Goal: Task Accomplishment & Management: Manage account settings

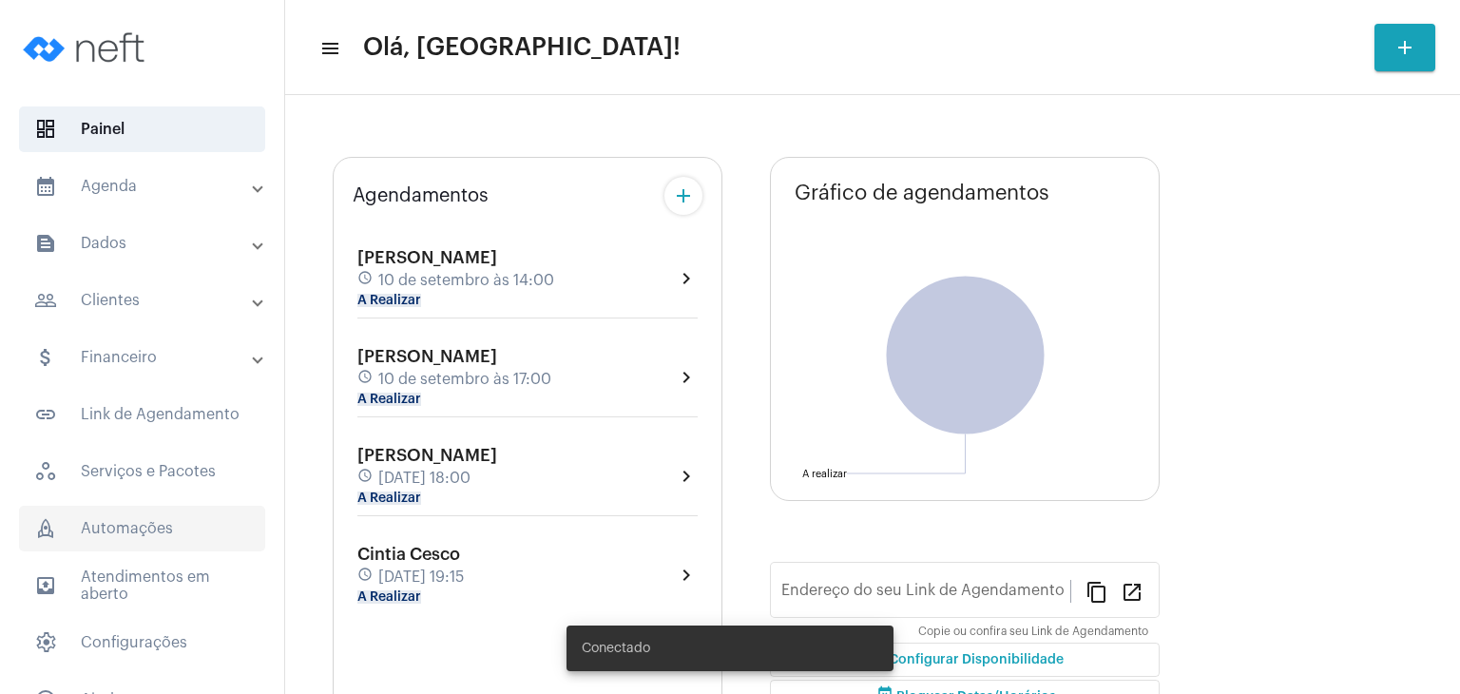
click at [141, 518] on span "rocket_outlined Automações" at bounding box center [142, 529] width 246 height 46
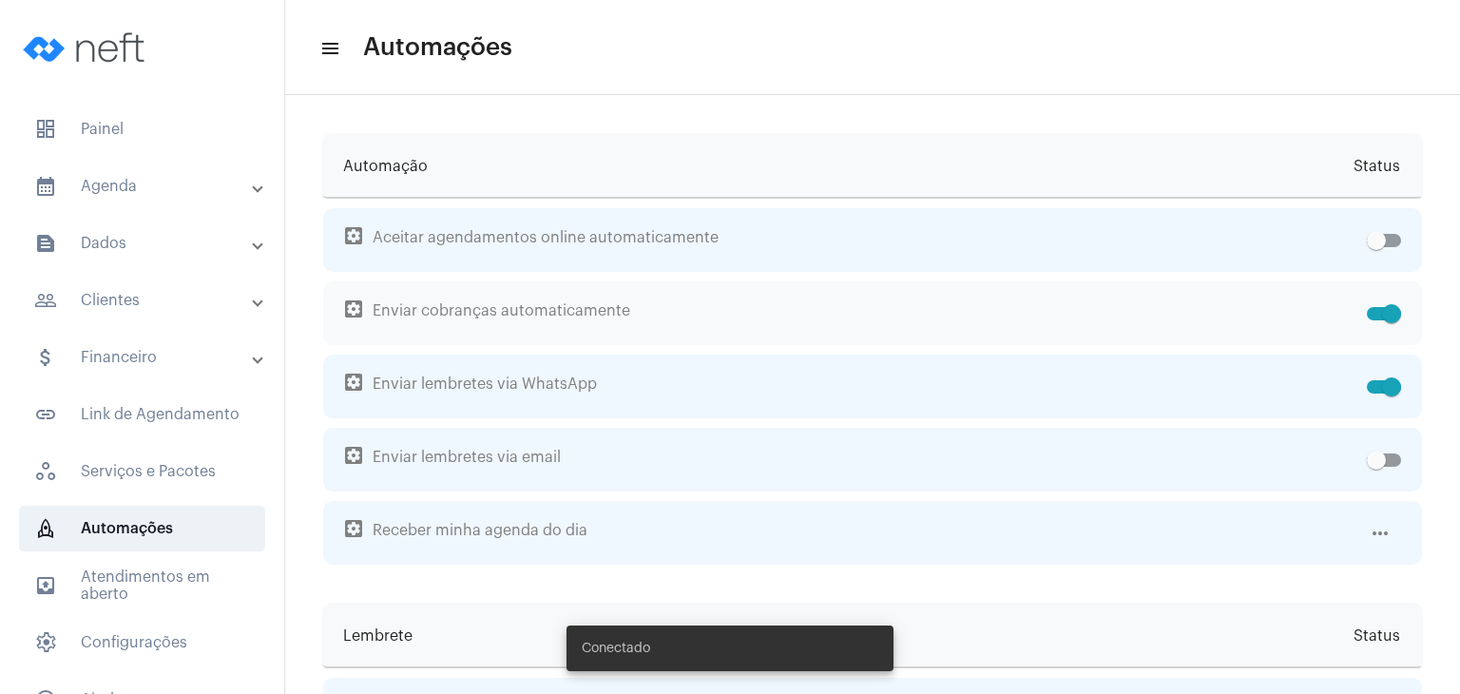
click at [1367, 310] on span at bounding box center [1384, 313] width 34 height 13
click at [1375, 320] on input "checkbox" at bounding box center [1375, 320] width 1 height 1
checkbox input "false"
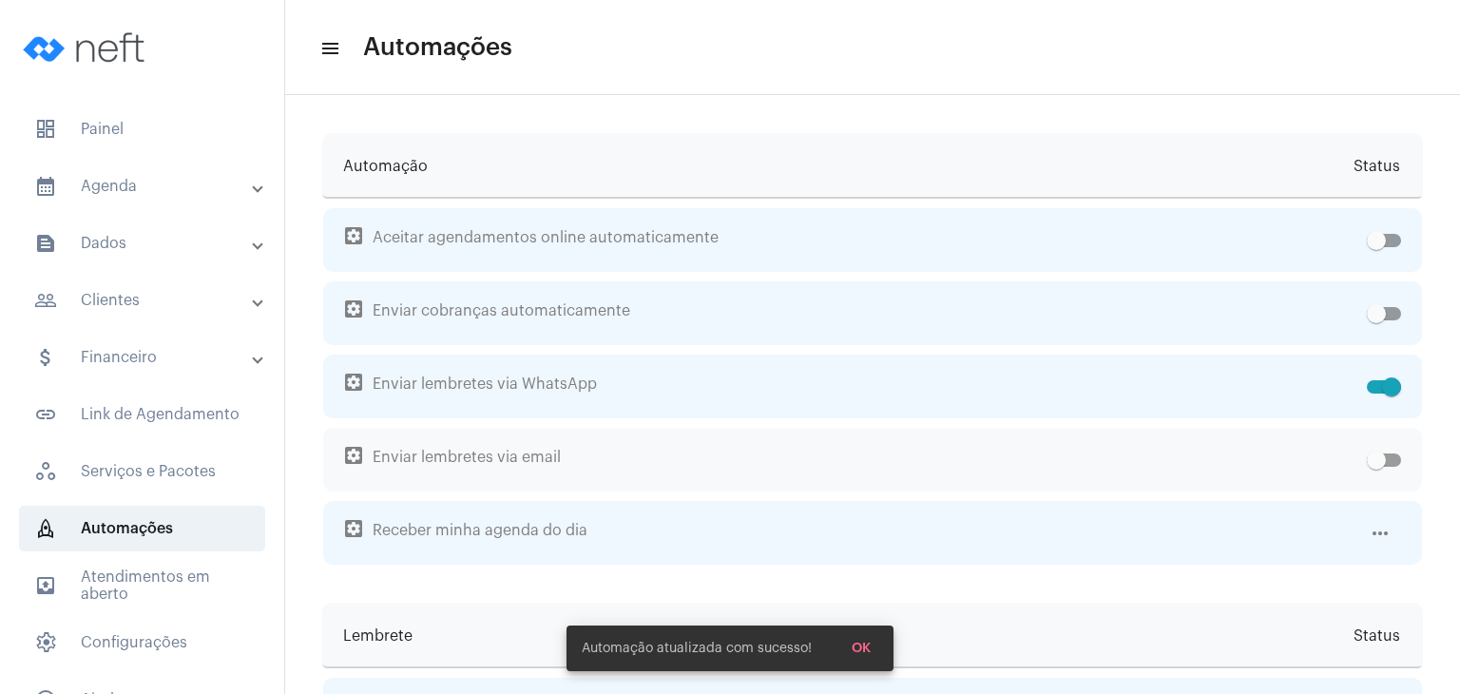
click at [1378, 460] on span at bounding box center [1384, 459] width 34 height 13
click at [1376, 467] on input "checkbox" at bounding box center [1375, 467] width 1 height 1
checkbox input "true"
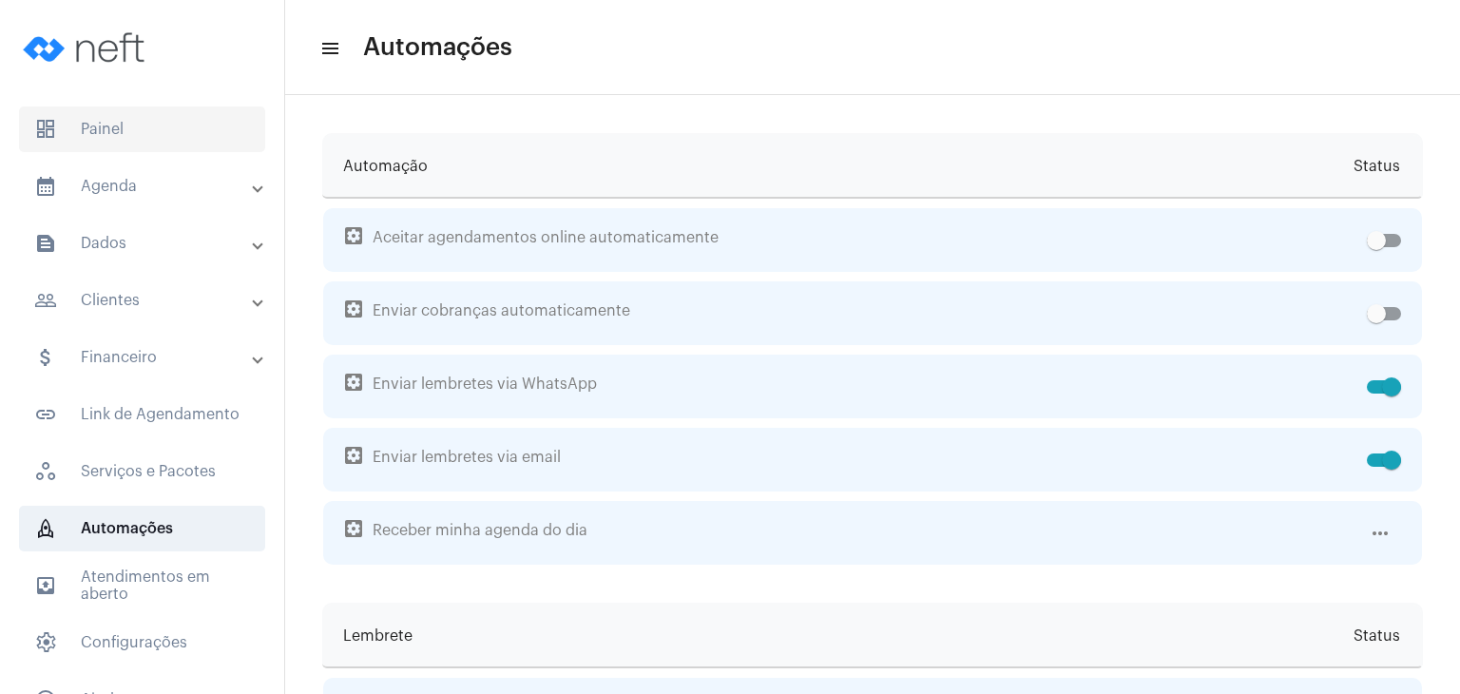
click at [141, 123] on span "dashboard Painel" at bounding box center [142, 129] width 246 height 46
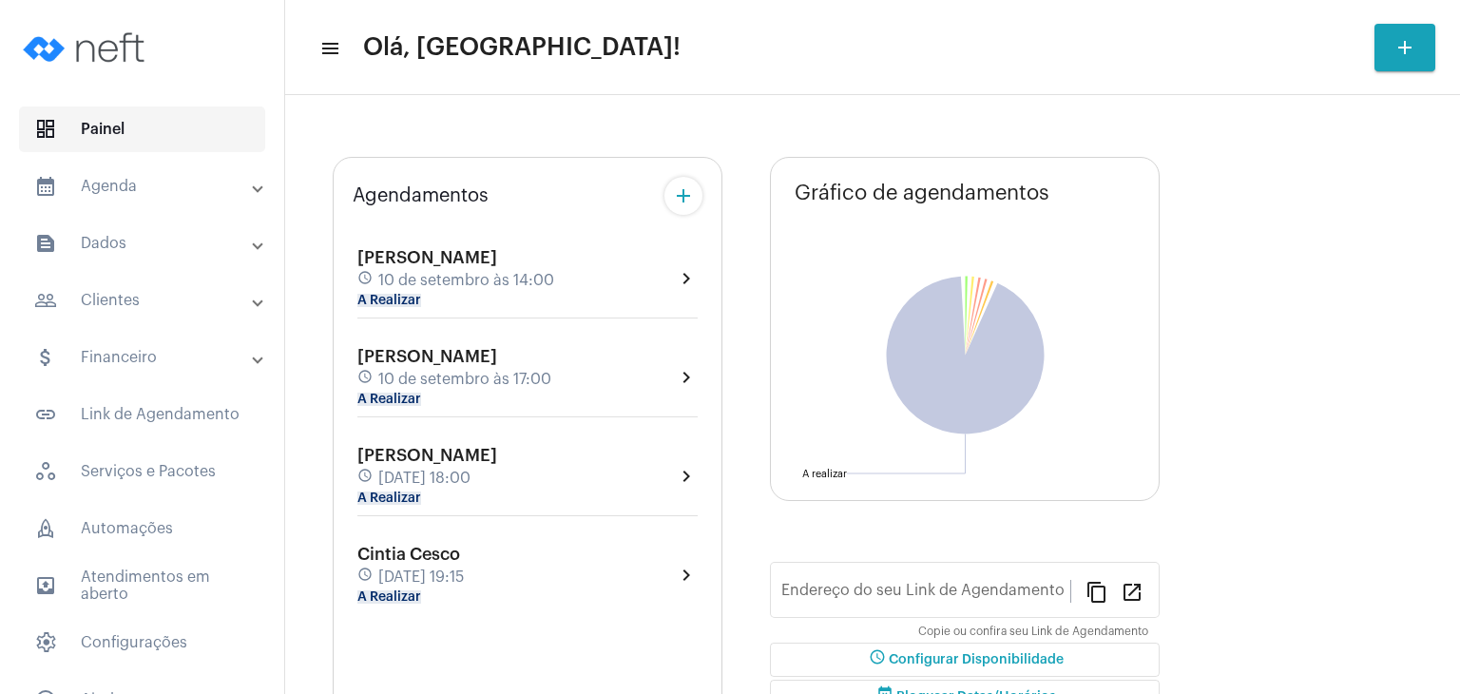
type input "[URL][DOMAIN_NAME]"
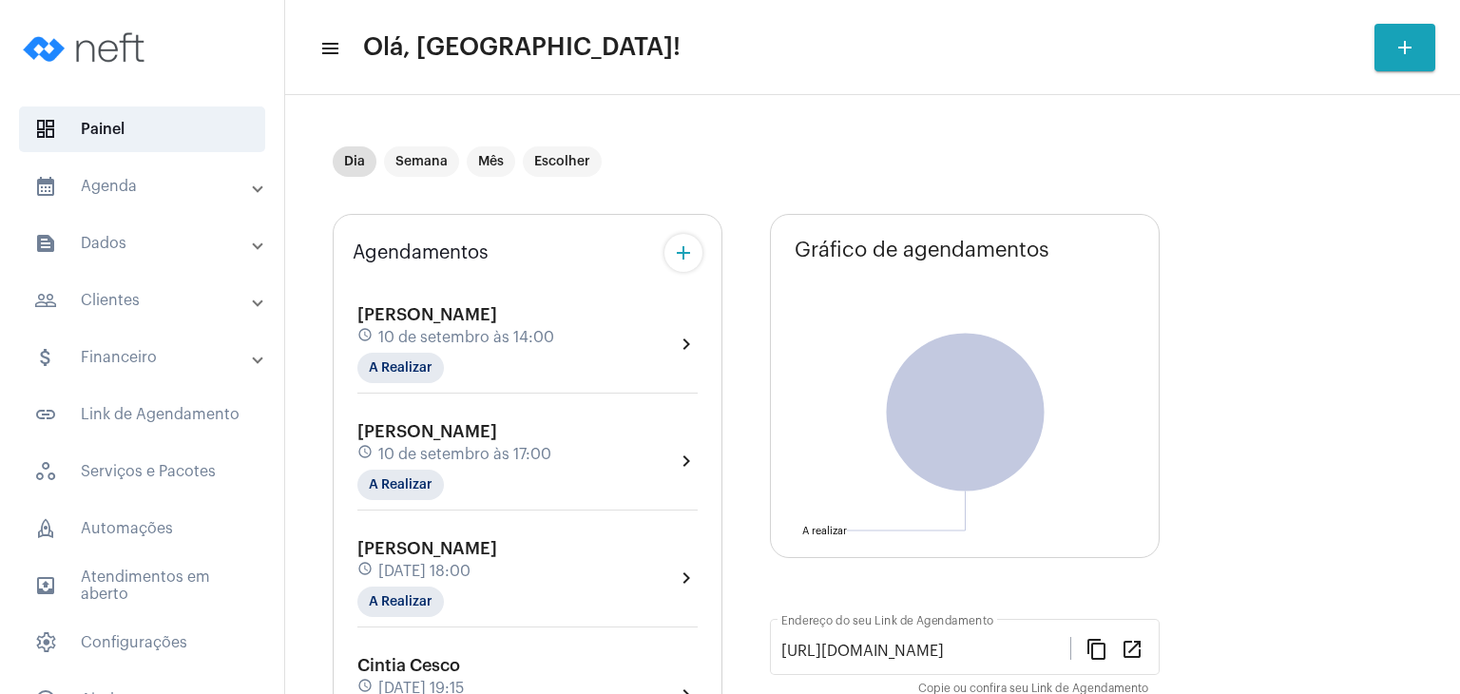
scroll to position [95, 0]
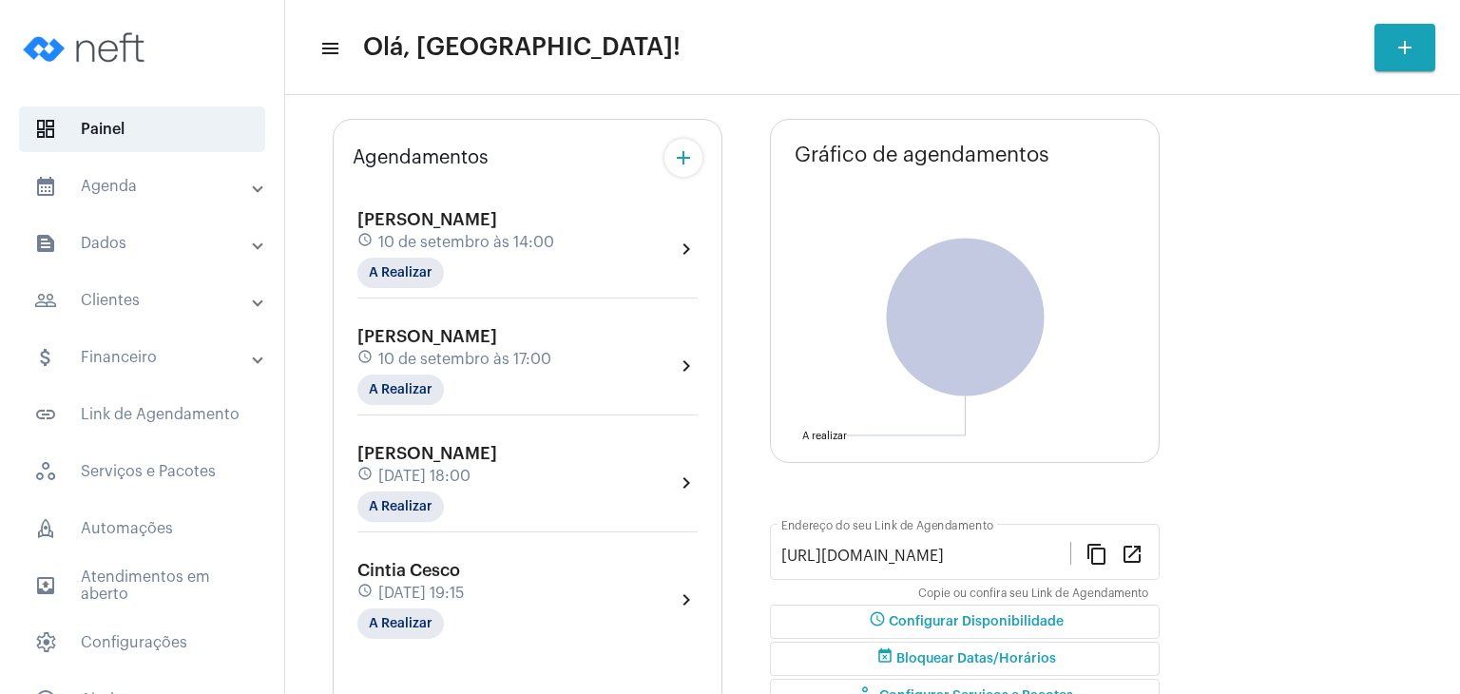
click at [497, 449] on span "[PERSON_NAME]" at bounding box center [427, 453] width 140 height 17
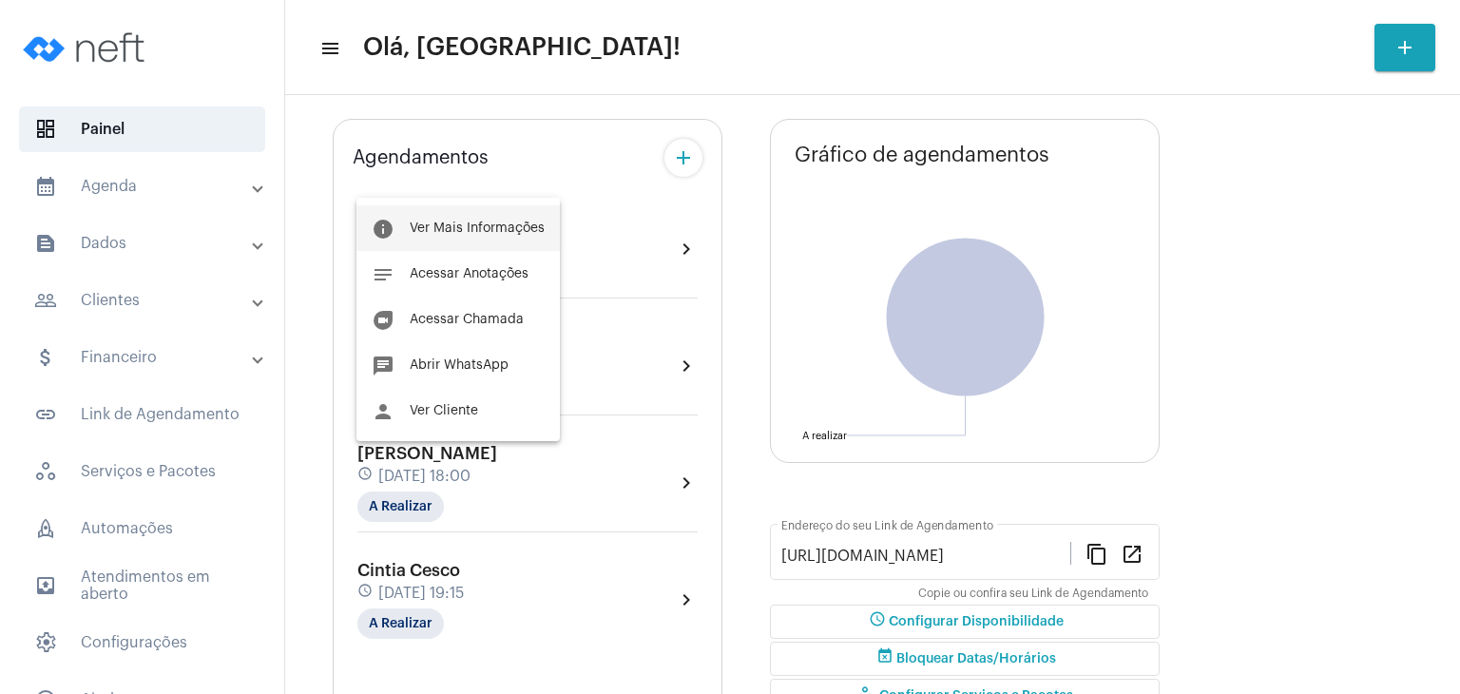
click at [501, 227] on span "Ver Mais Informações" at bounding box center [477, 227] width 135 height 13
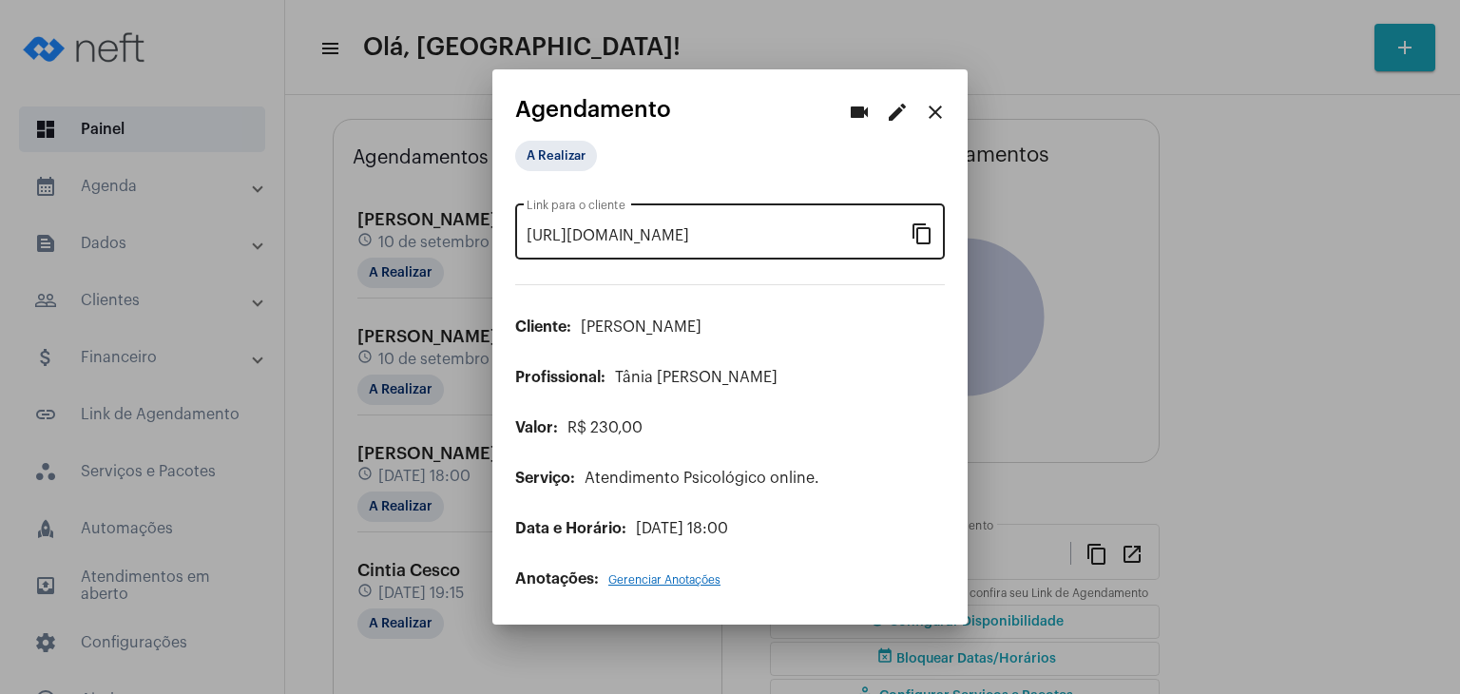
click at [924, 235] on mat-icon "content_copy" at bounding box center [921, 232] width 23 height 23
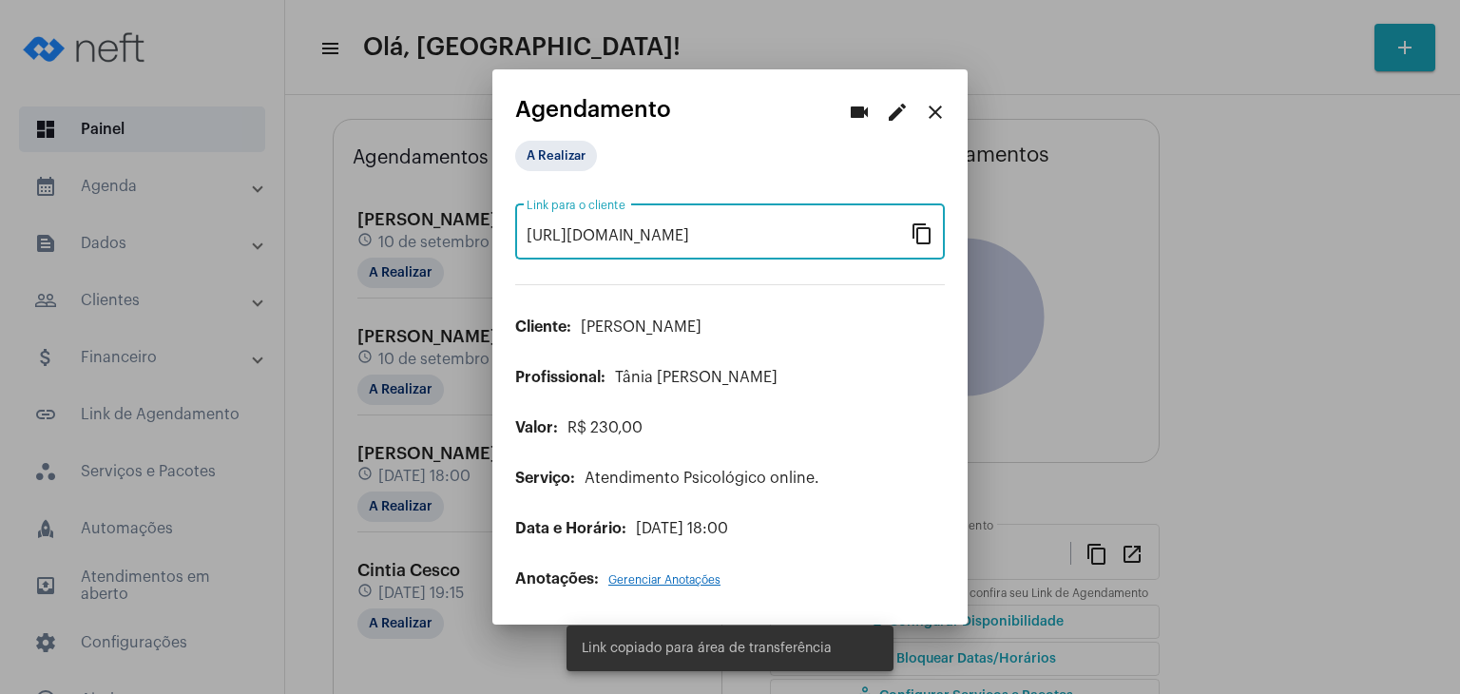
click at [928, 112] on mat-icon "close" at bounding box center [935, 112] width 23 height 23
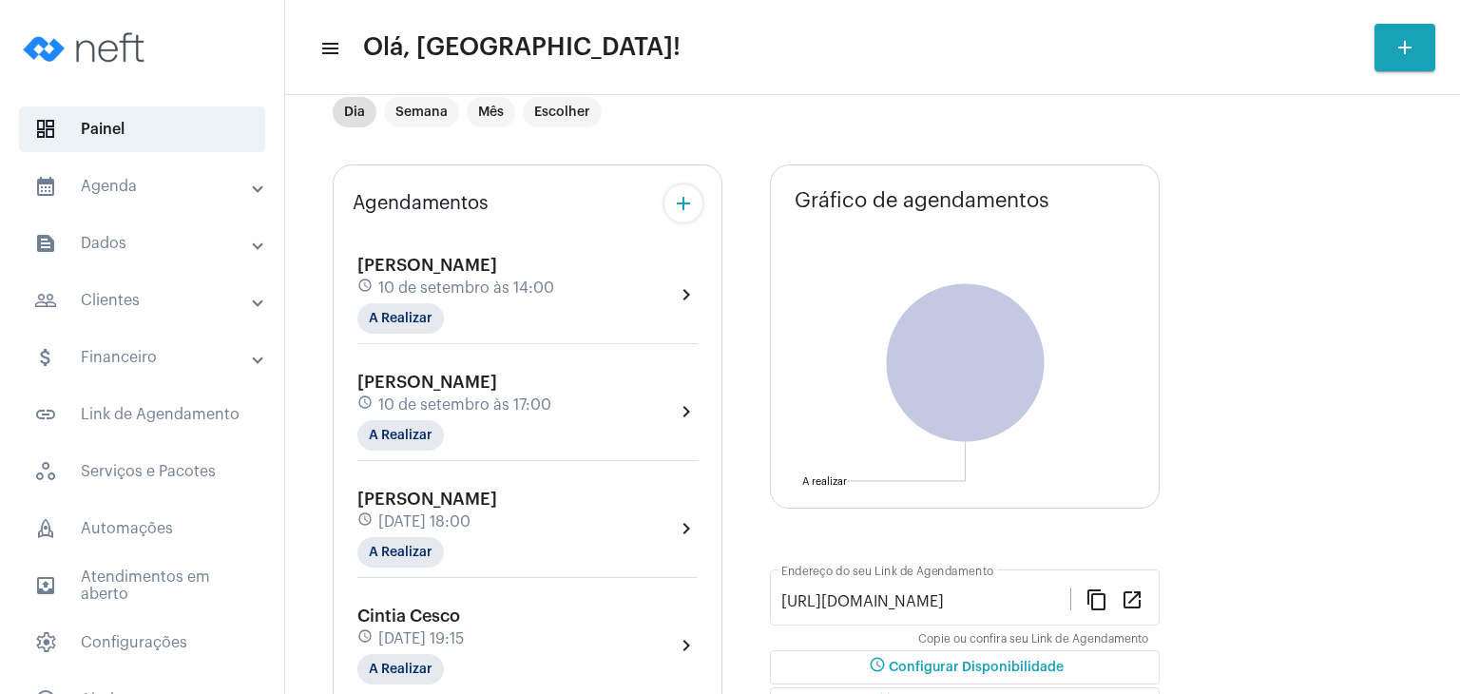
scroll to position [95, 0]
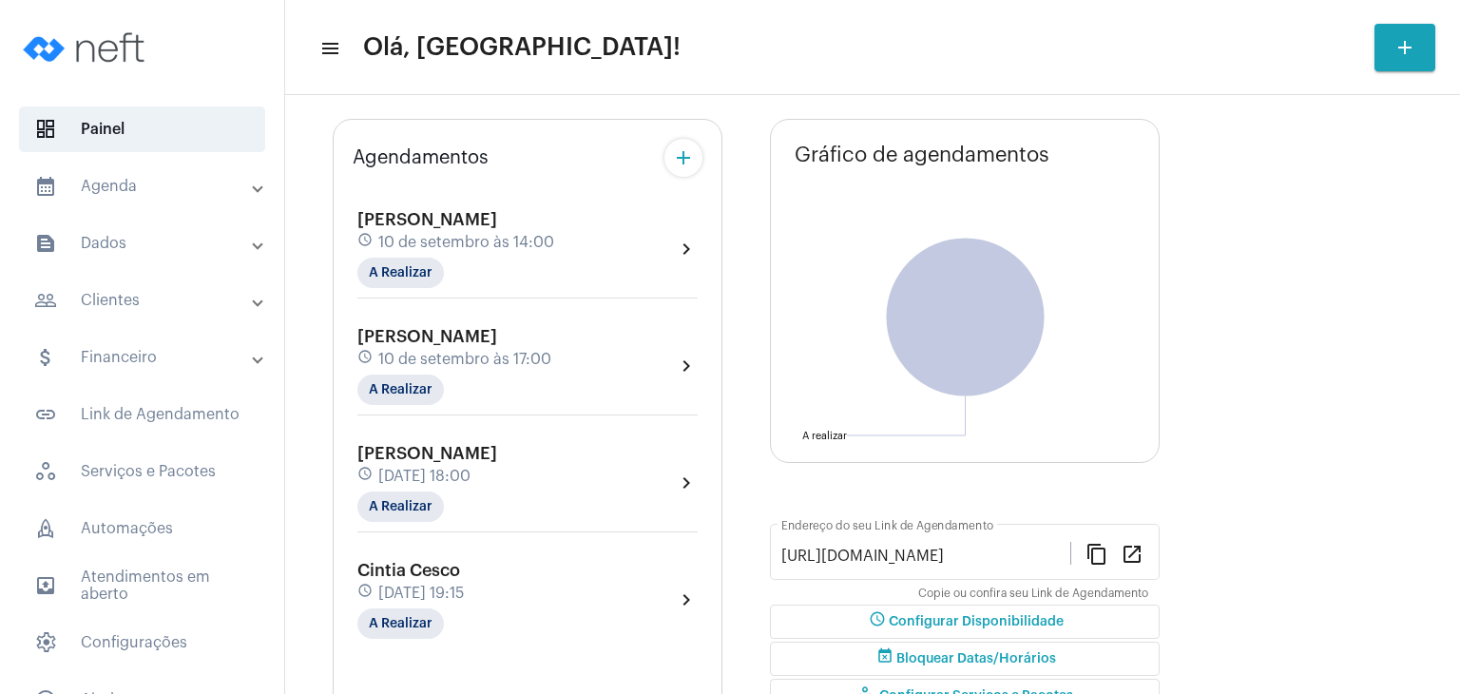
click at [475, 460] on div "[PERSON_NAME] de Mello schedule [DATE] 18:00 A Realizar" at bounding box center [427, 483] width 140 height 78
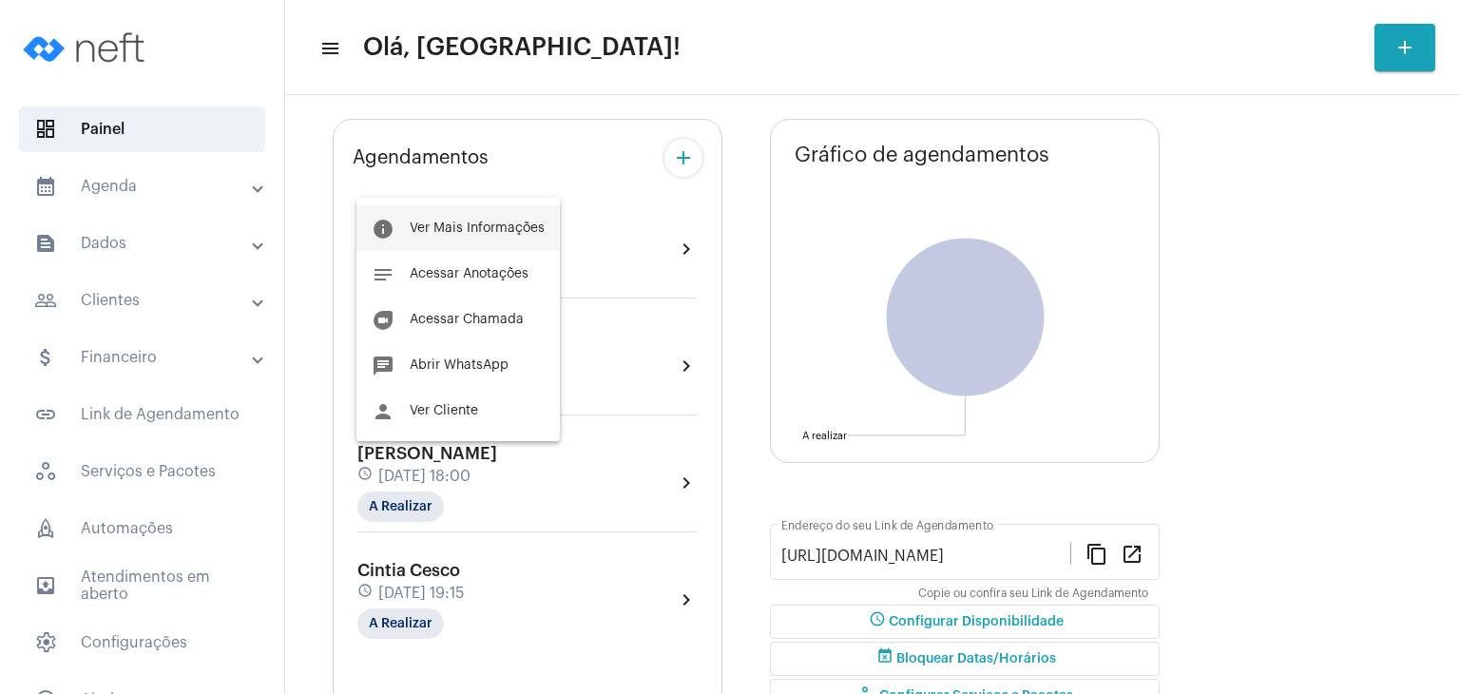
click at [507, 224] on span "Ver Mais Informações" at bounding box center [477, 227] width 135 height 13
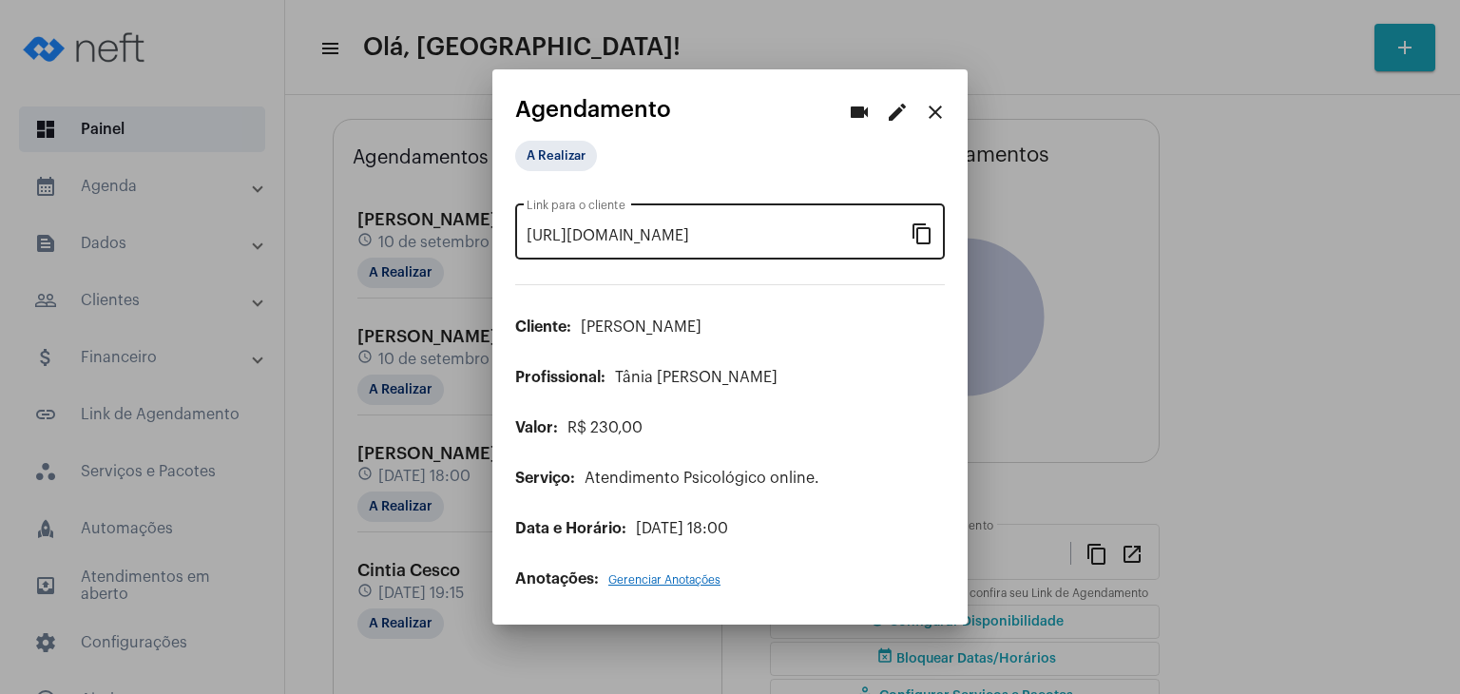
click at [916, 233] on mat-icon "content_copy" at bounding box center [921, 232] width 23 height 23
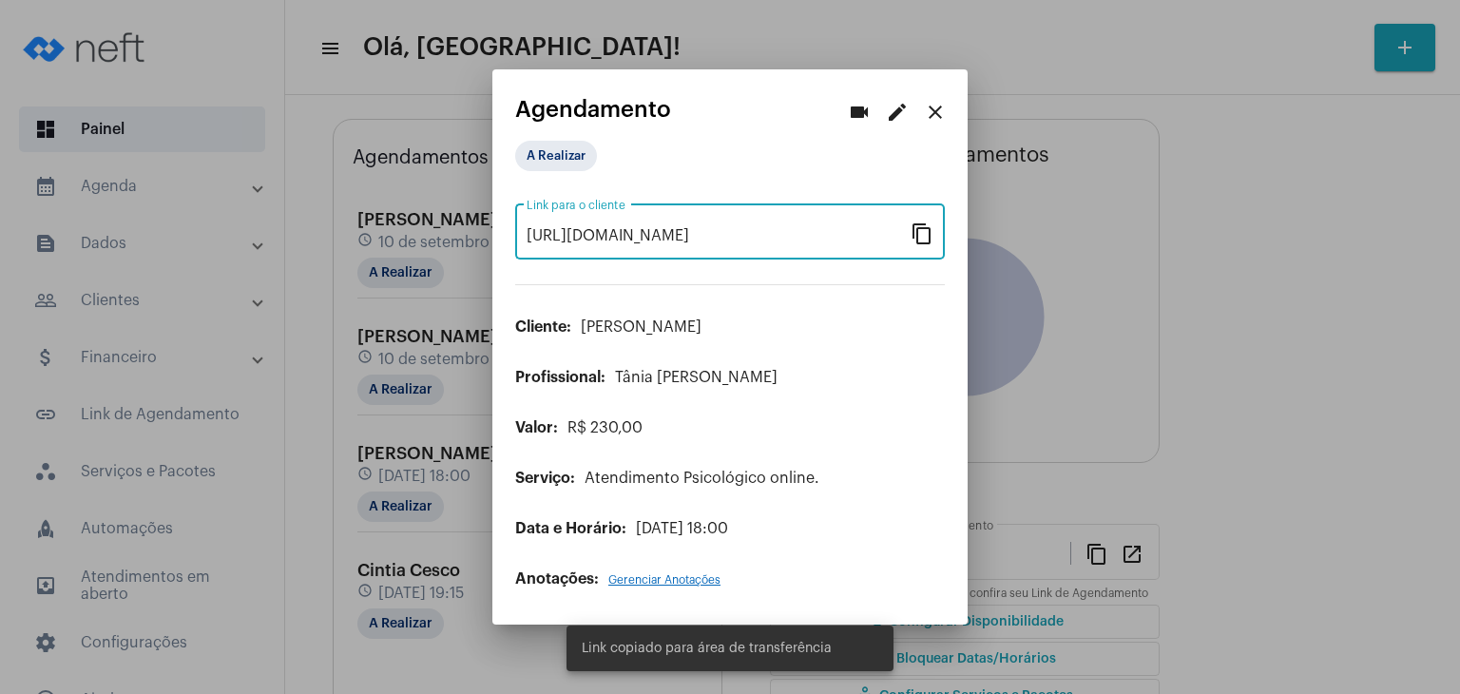
click at [935, 110] on mat-icon "close" at bounding box center [935, 112] width 23 height 23
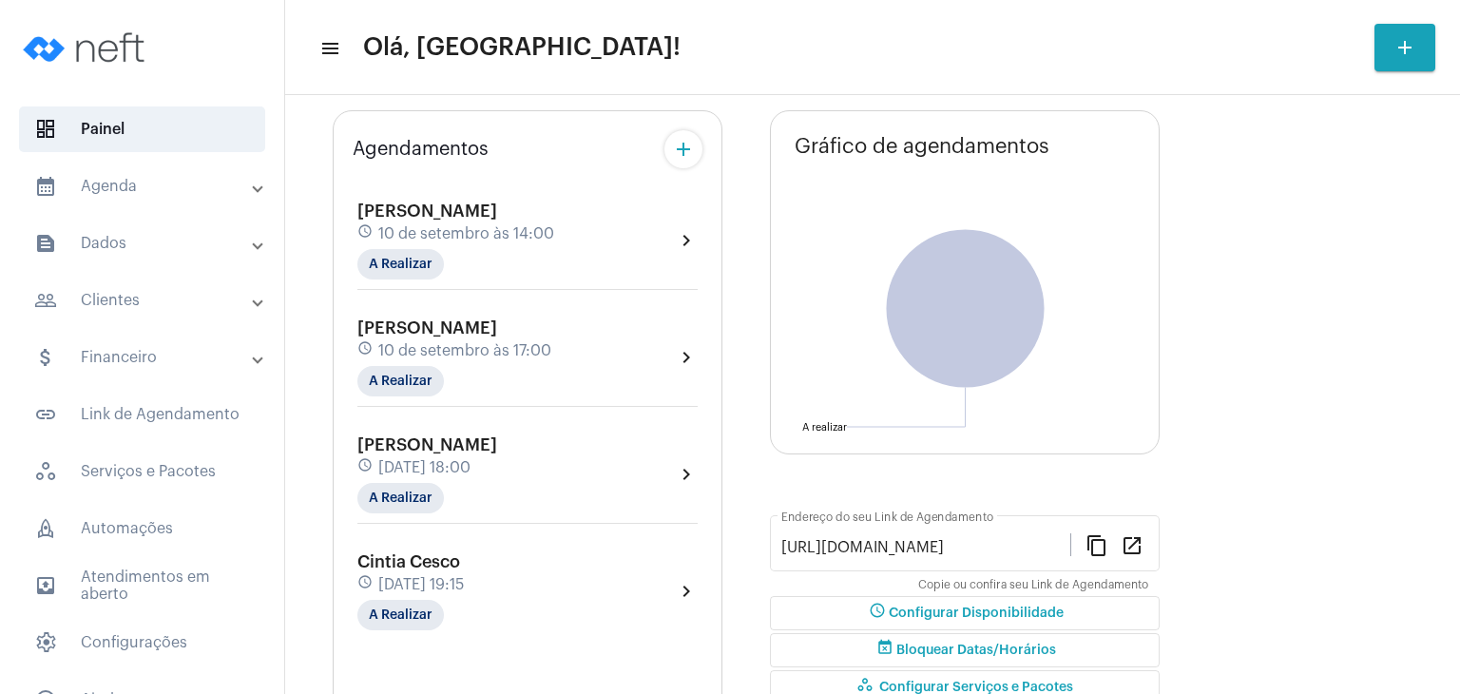
scroll to position [319, 0]
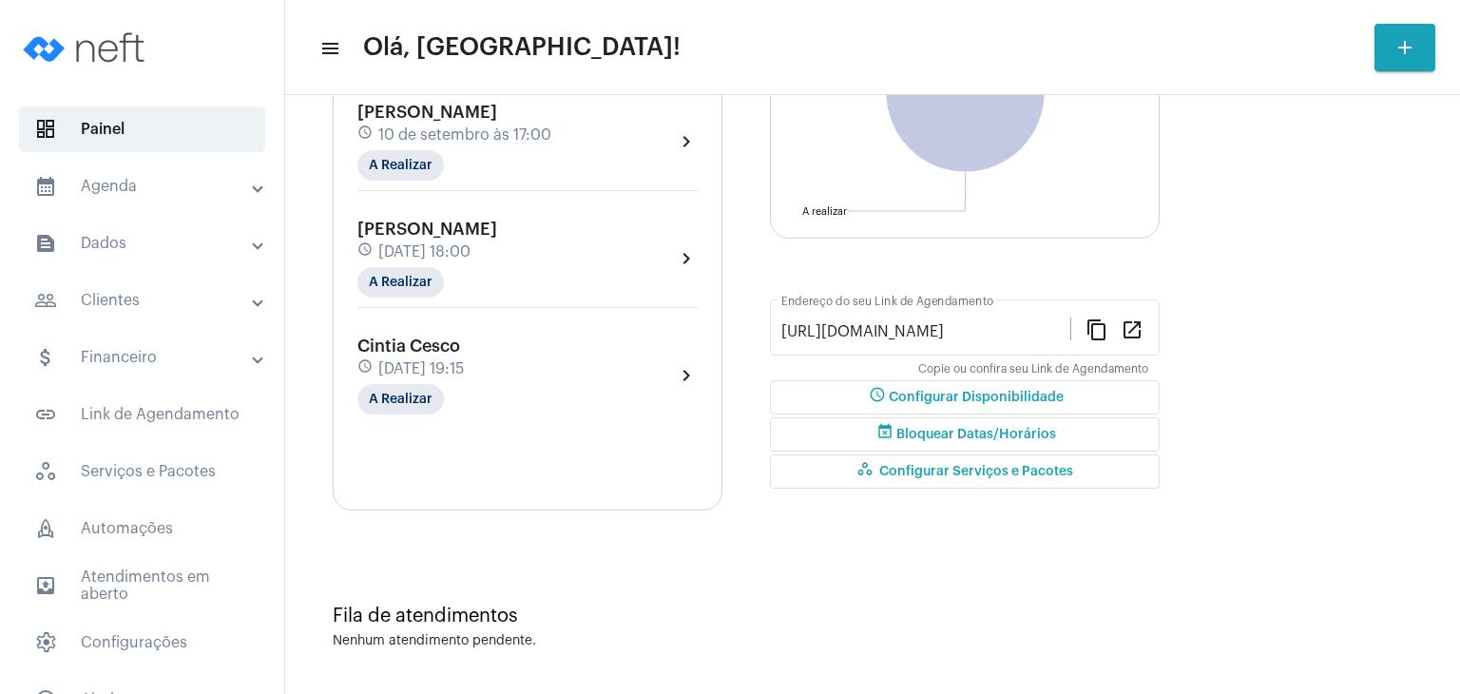
click at [446, 338] on span "Cintia Cesco" at bounding box center [408, 345] width 103 height 17
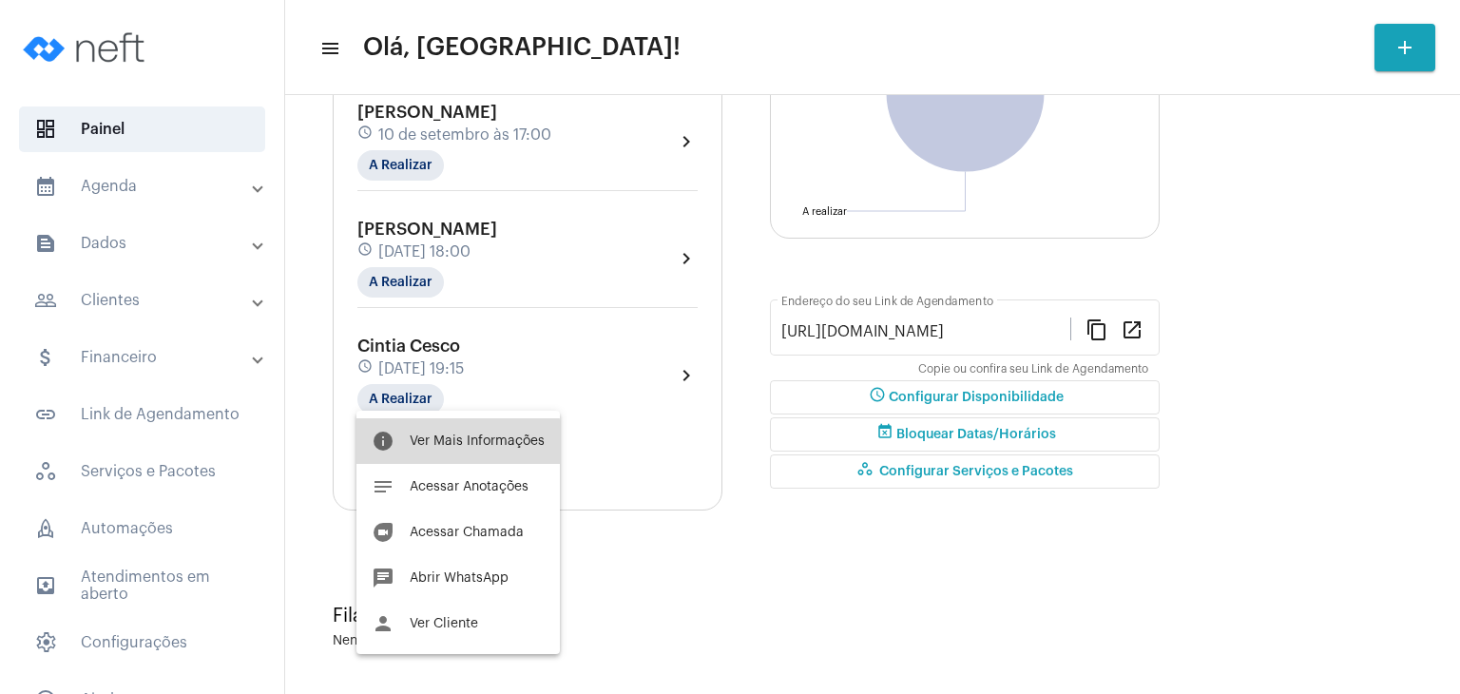
click at [448, 445] on span "Ver Mais Informações" at bounding box center [477, 440] width 135 height 13
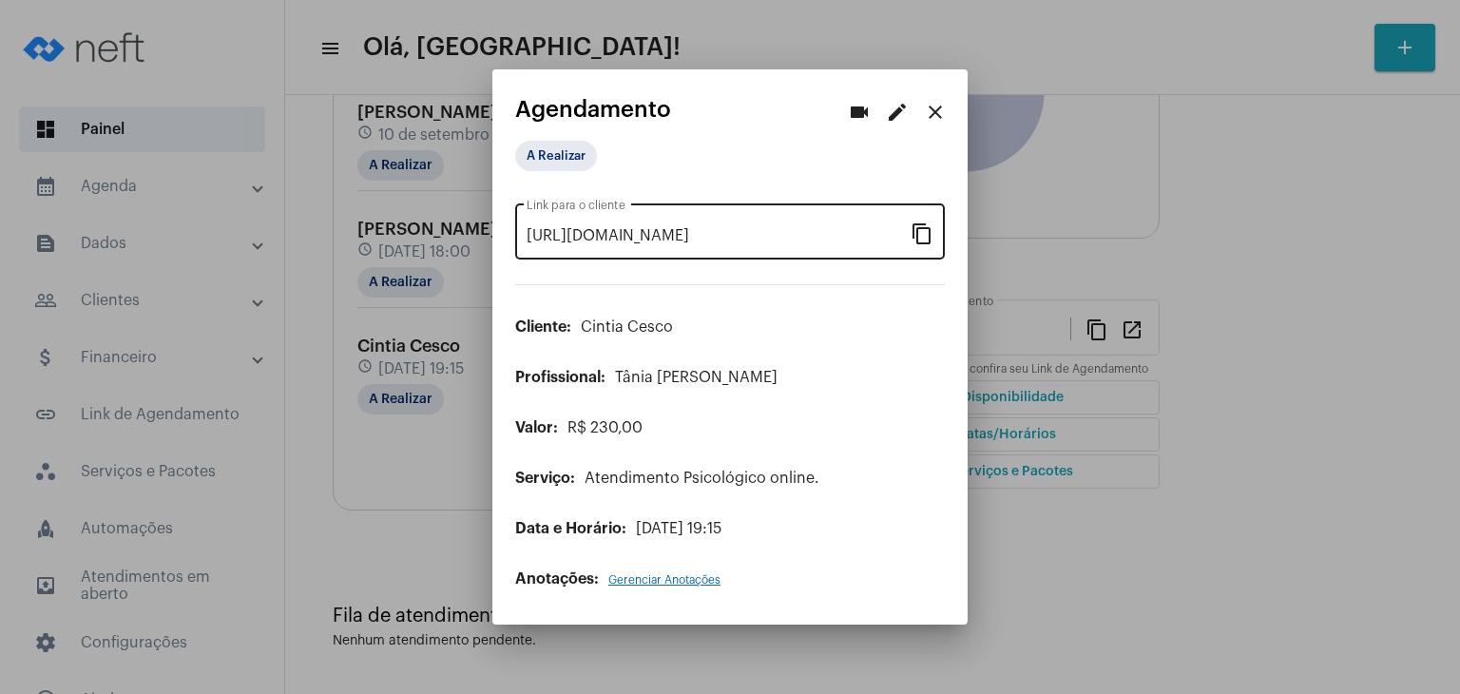
click at [924, 236] on mat-icon "content_copy" at bounding box center [921, 232] width 23 height 23
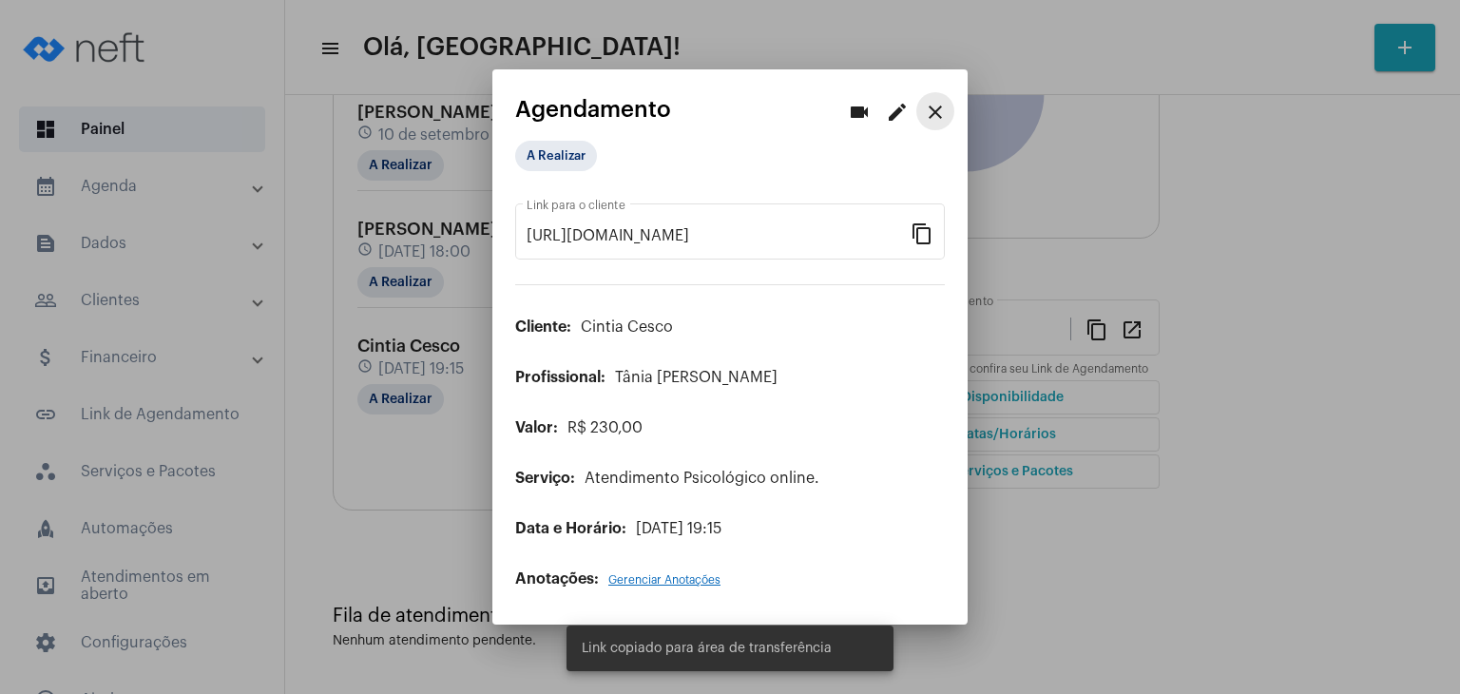
click at [934, 113] on mat-icon "close" at bounding box center [935, 112] width 23 height 23
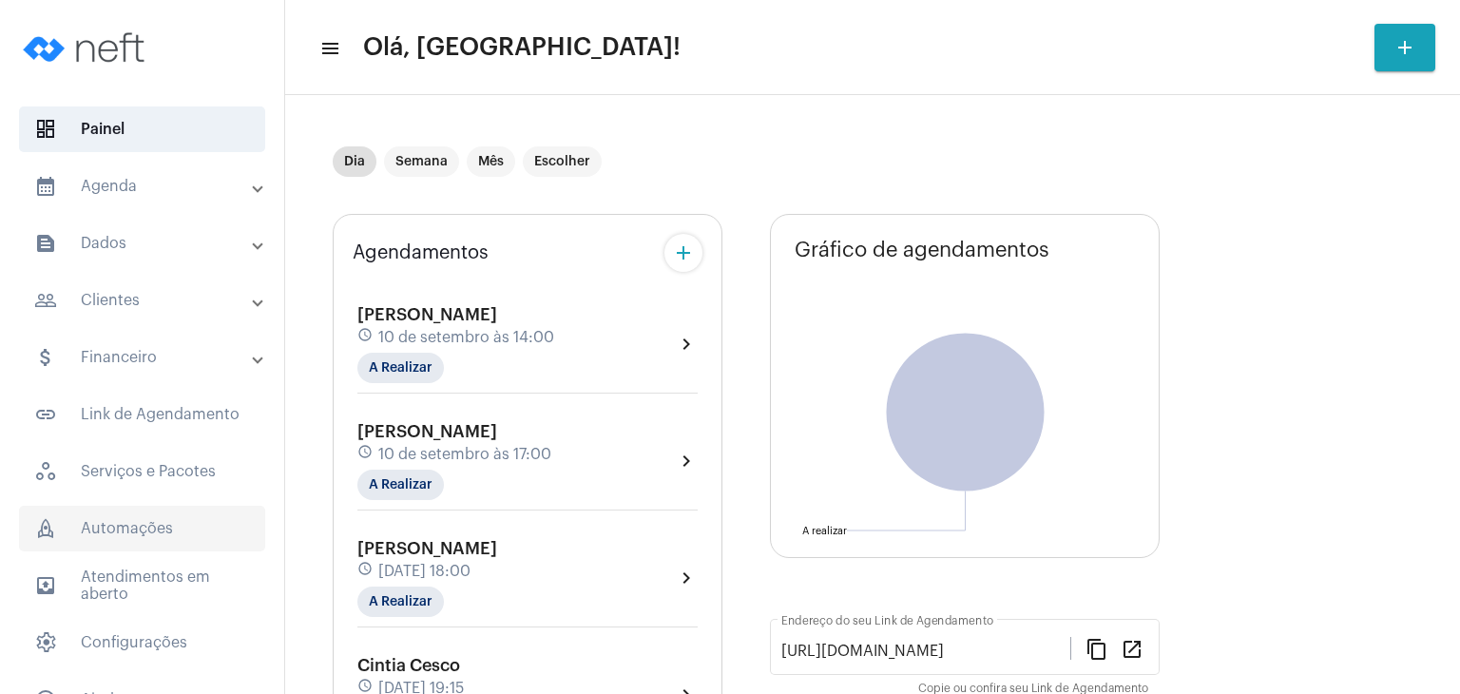
click at [148, 521] on span "rocket_outlined Automações" at bounding box center [142, 529] width 246 height 46
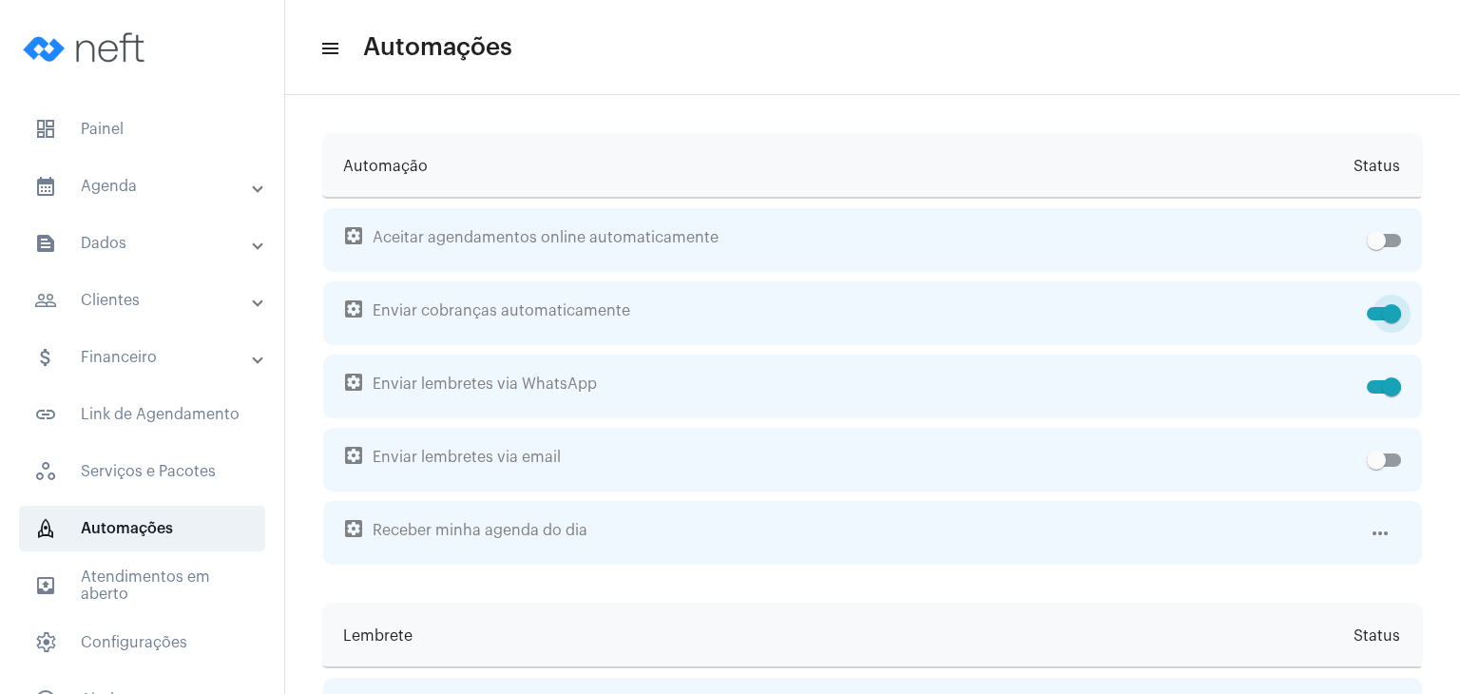
drag, startPoint x: 1358, startPoint y: 311, endPoint x: 1418, endPoint y: 372, distance: 85.3
click at [1367, 309] on span at bounding box center [1384, 313] width 34 height 13
click at [1375, 320] on input "checkbox" at bounding box center [1375, 320] width 1 height 1
checkbox input "false"
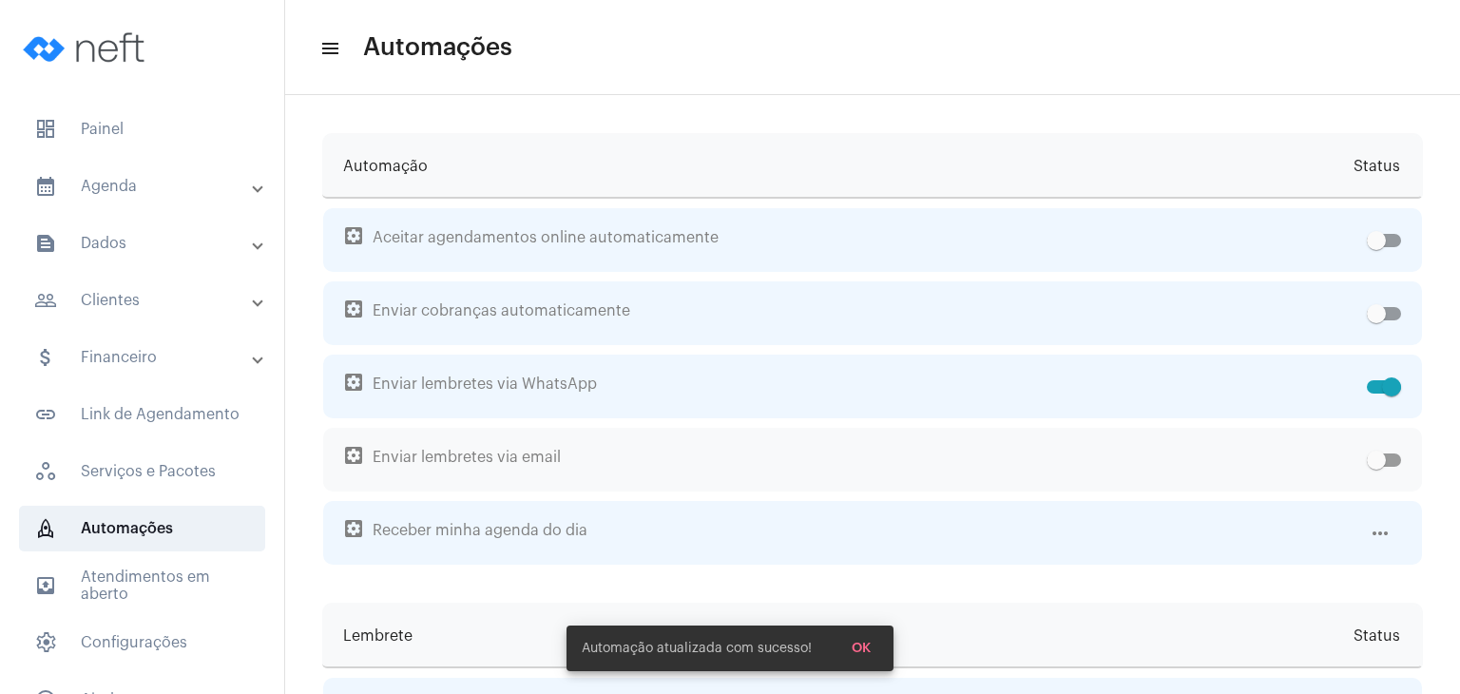
click at [1378, 458] on span at bounding box center [1384, 459] width 34 height 13
click at [1376, 467] on input "checkbox" at bounding box center [1375, 467] width 1 height 1
checkbox input "true"
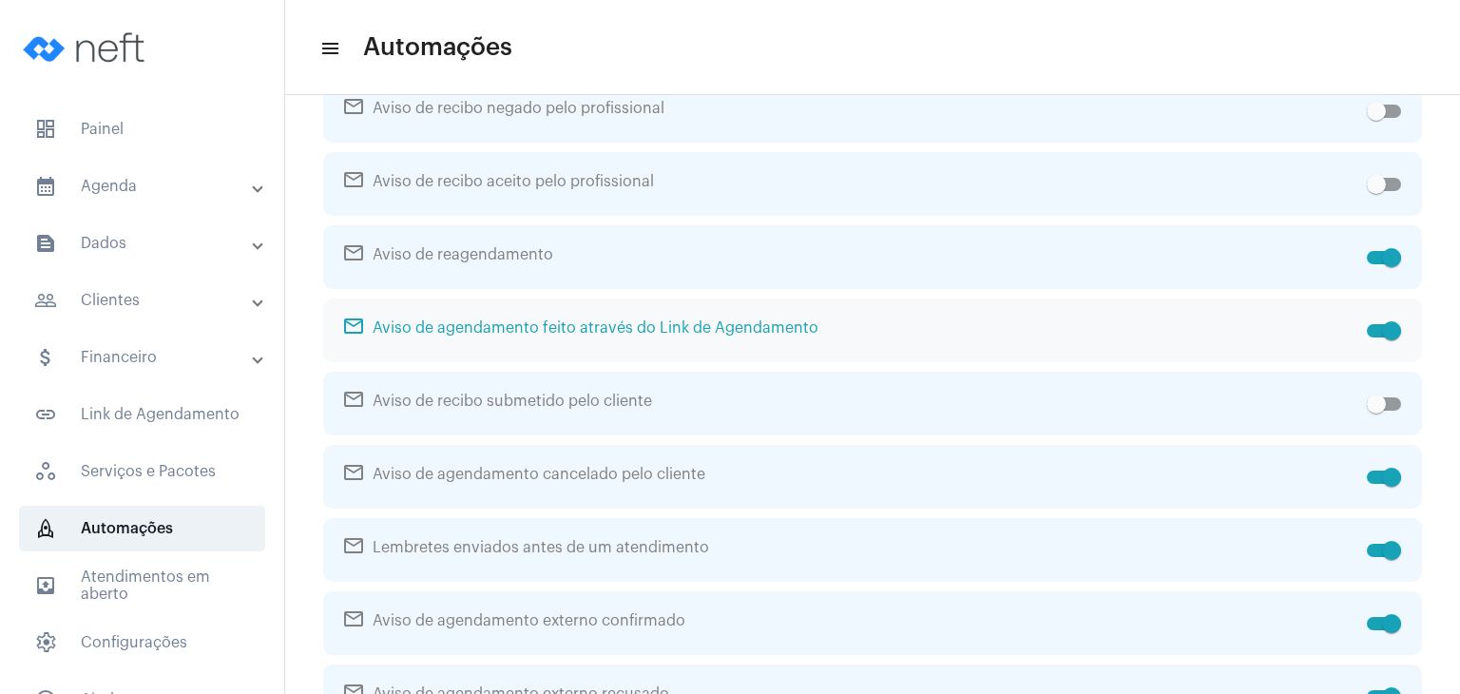
scroll to position [1140, 0]
